Goal: Transaction & Acquisition: Subscribe to service/newsletter

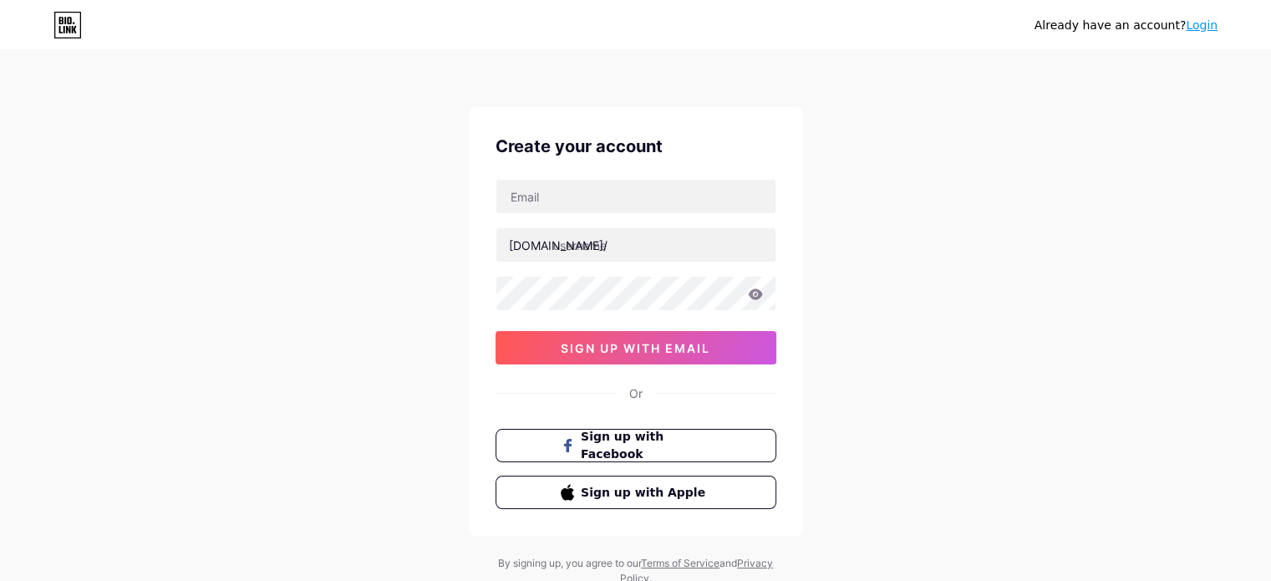
click at [578, 216] on div "[DOMAIN_NAME]/ 03AFcWeA5GWqtvljwStniEeIkS_vgYrstUUiF7MFuC_c7ZJsl3PThTtYaLfpVMqp…" at bounding box center [636, 272] width 281 height 186
click at [579, 205] on input "text" at bounding box center [635, 196] width 279 height 33
type input "[EMAIL_ADDRESS][DOMAIN_NAME]"
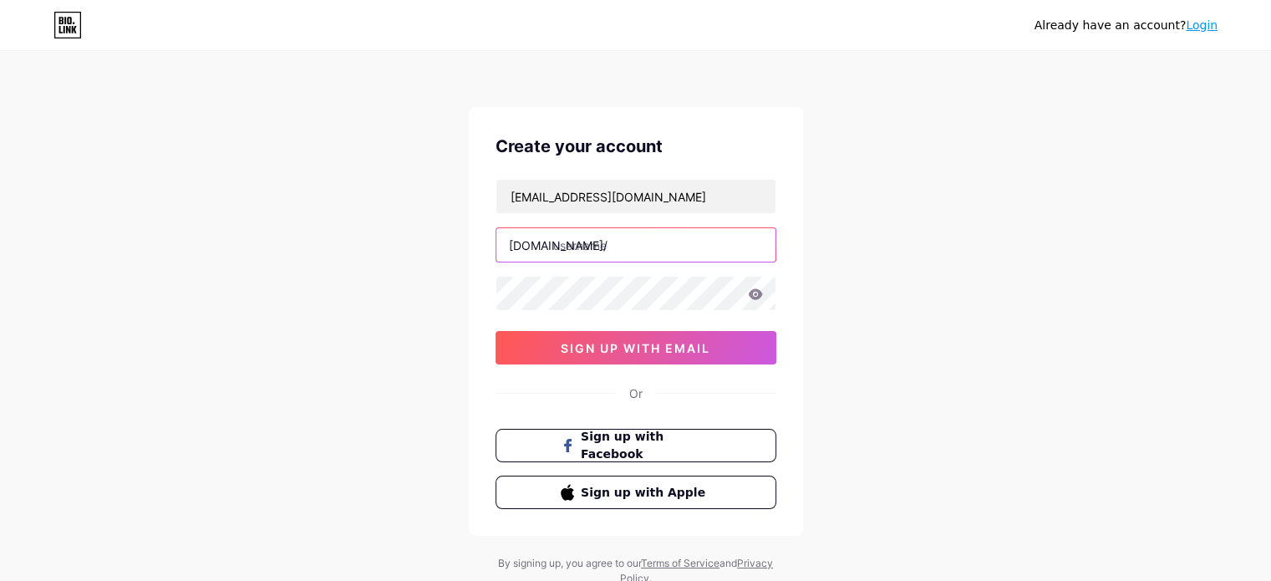
click at [625, 260] on input "text" at bounding box center [635, 244] width 279 height 33
type input "jhongeller511"
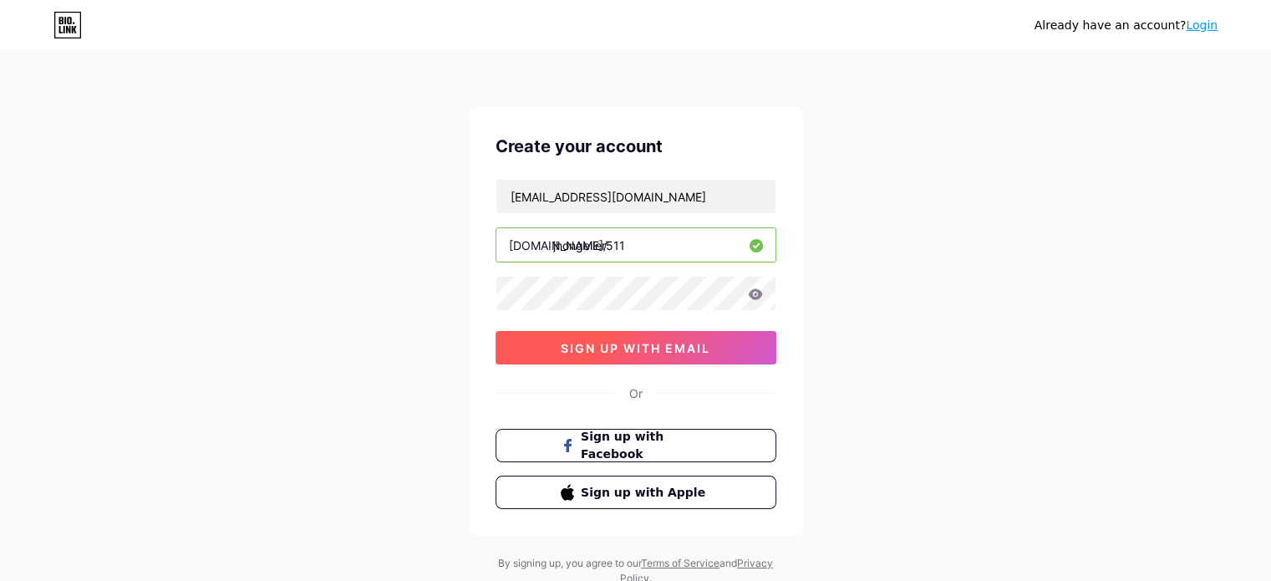
click at [649, 354] on button "sign up with email" at bounding box center [636, 347] width 281 height 33
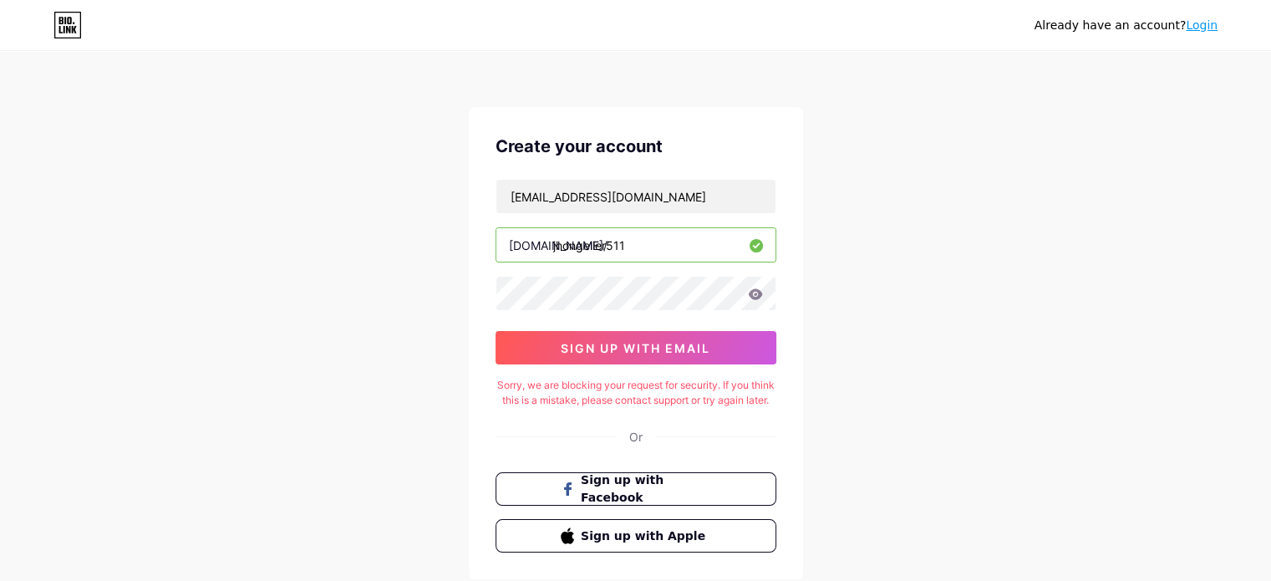
click at [756, 297] on icon at bounding box center [755, 293] width 14 height 11
click at [756, 294] on icon at bounding box center [755, 294] width 15 height 12
